Goal: Task Accomplishment & Management: Use online tool/utility

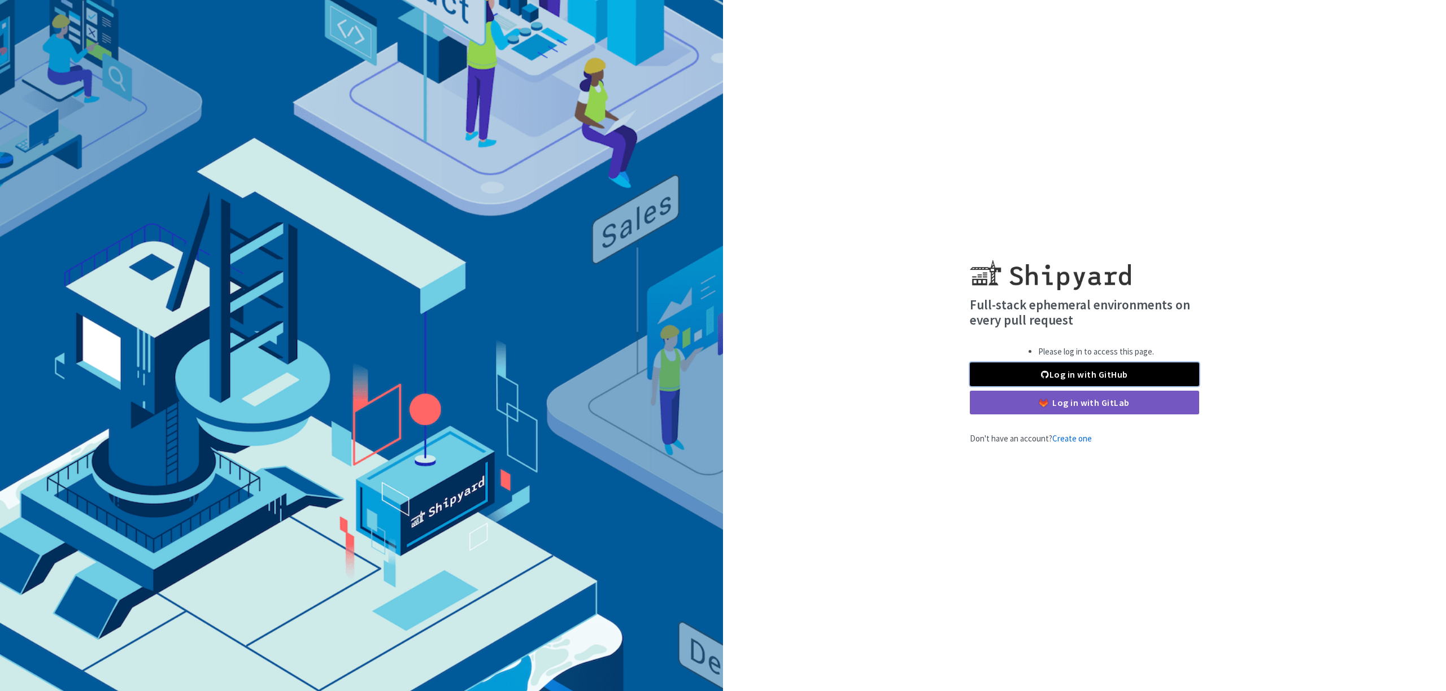
click at [1084, 377] on link "Log in with GitHub" at bounding box center [1084, 375] width 229 height 24
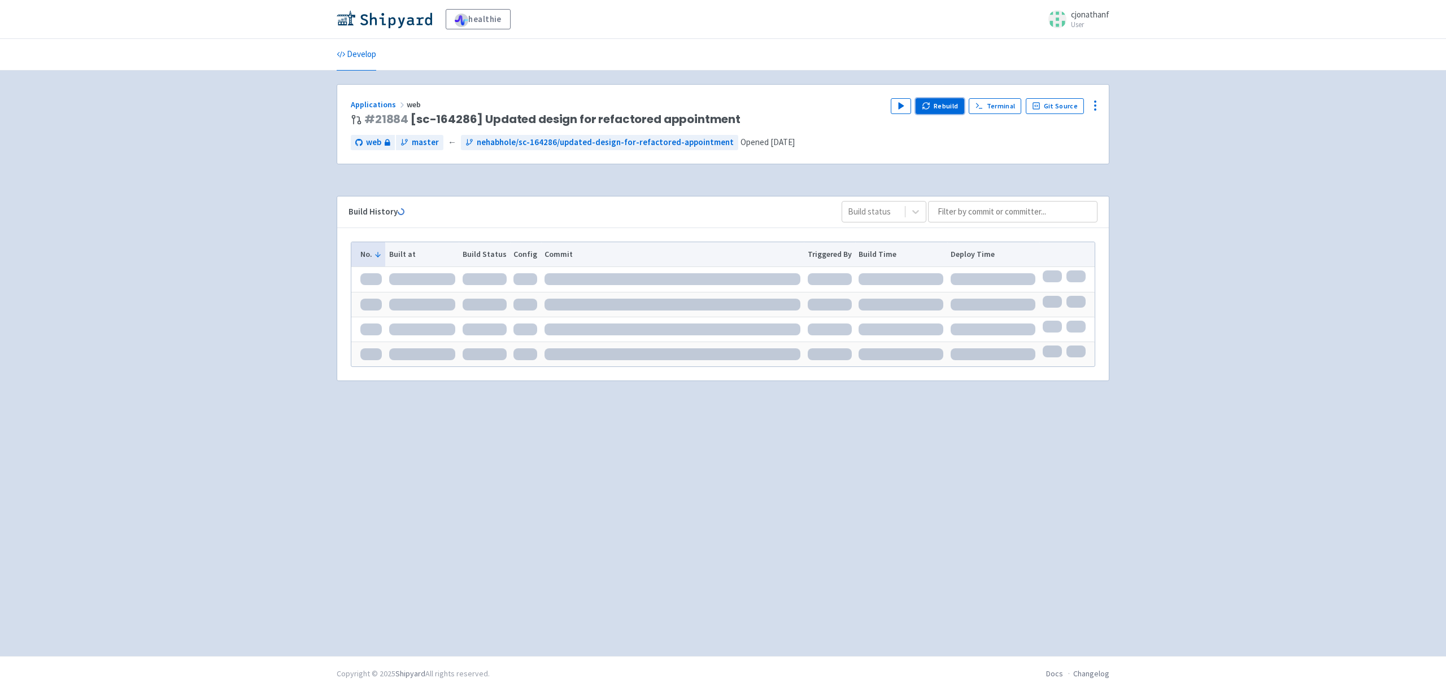
click at [940, 107] on button "Rebuild" at bounding box center [940, 106] width 49 height 16
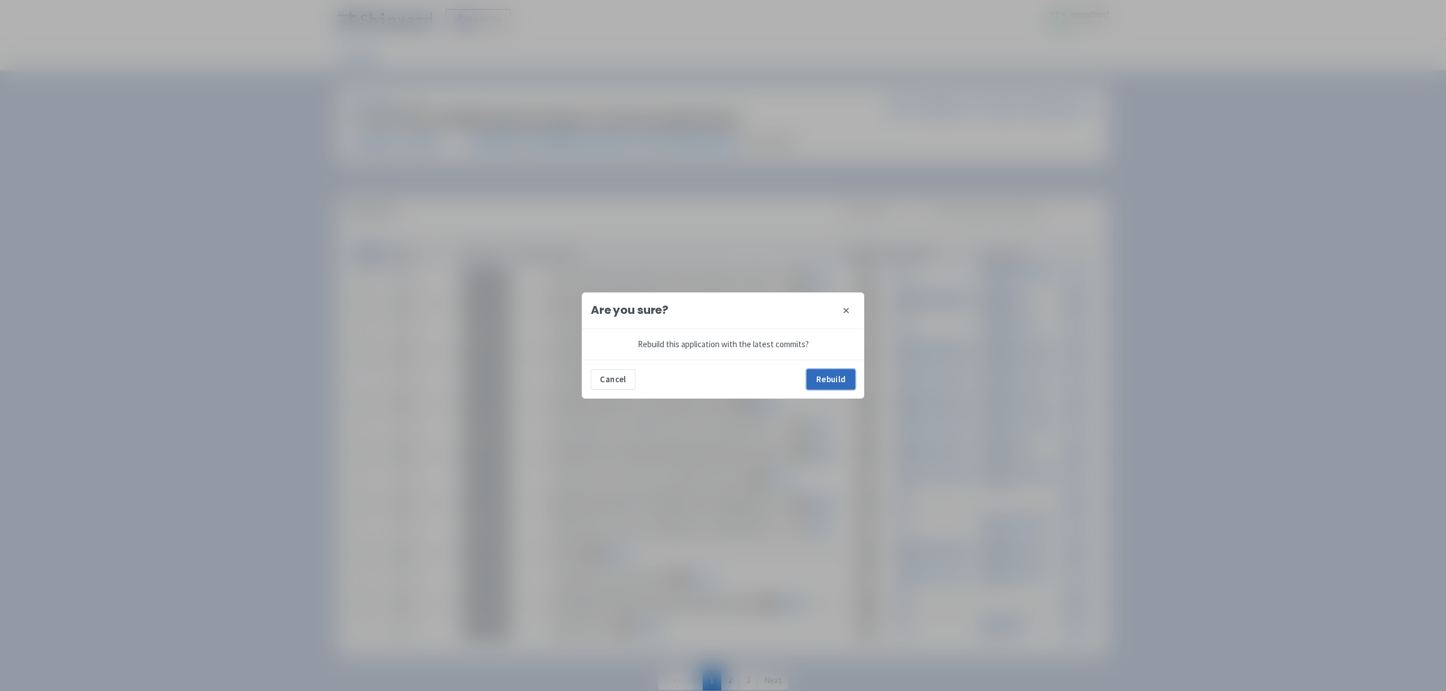
click at [817, 379] on button "Rebuild" at bounding box center [831, 379] width 49 height 20
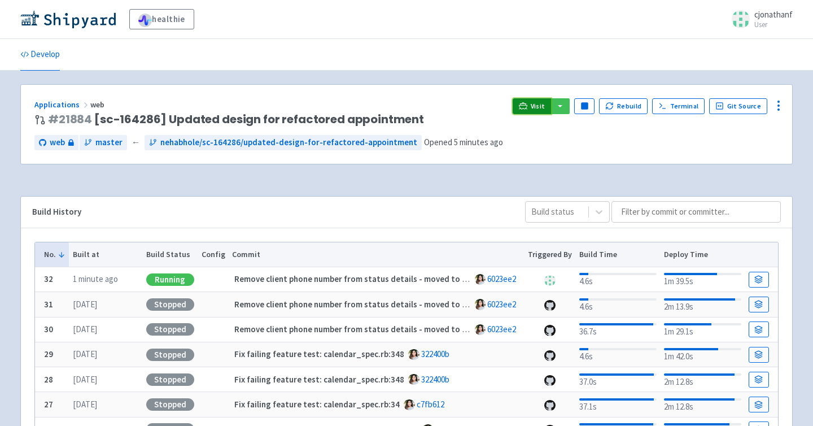
click at [543, 104] on span "Visit" at bounding box center [538, 106] width 15 height 9
